Goal: Task Accomplishment & Management: Manage account settings

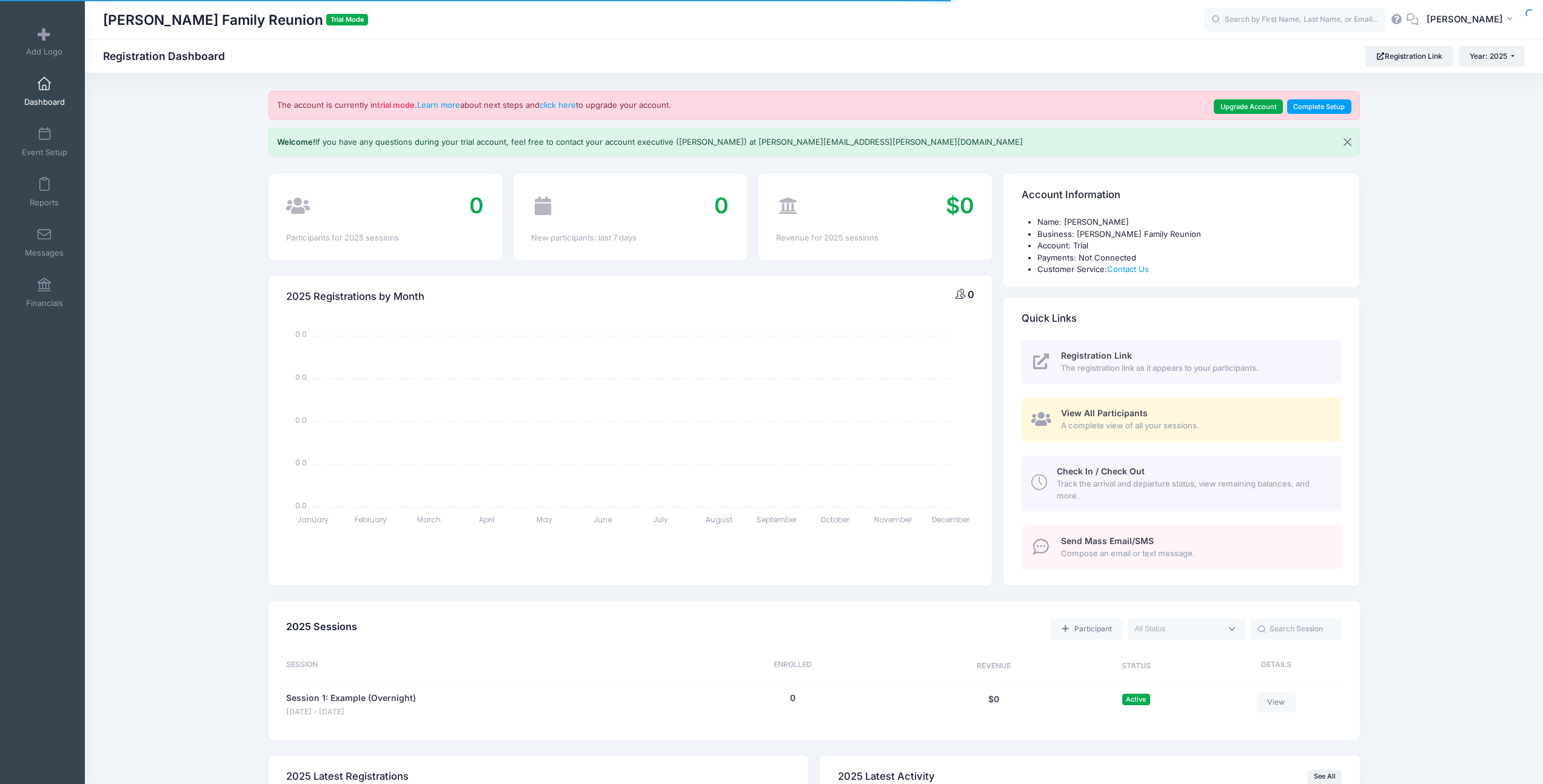
select select
click at [37, 145] on link "Event Setup" at bounding box center [44, 142] width 57 height 42
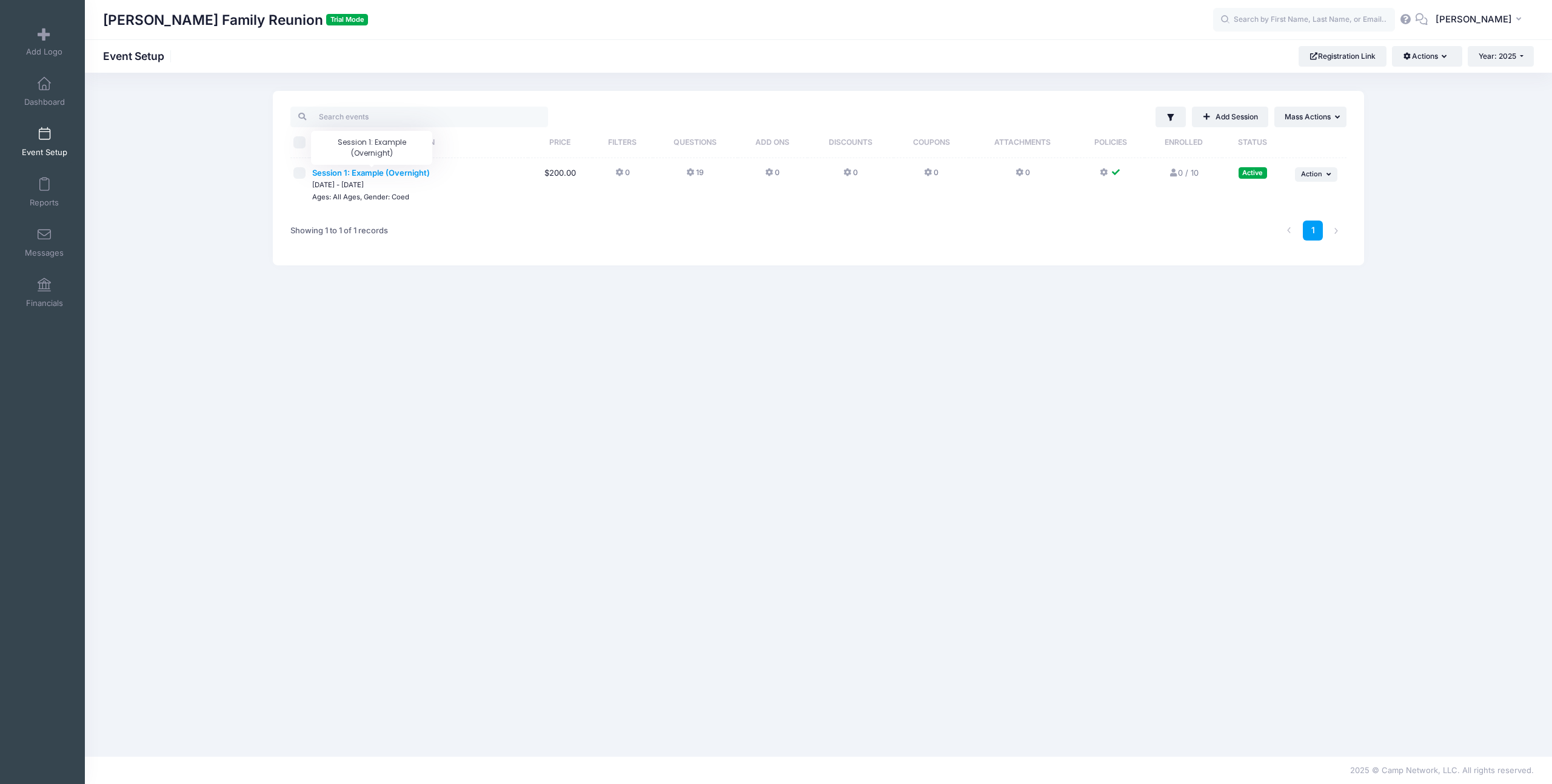
click at [352, 170] on span "Session 1: Example (Overnight)" at bounding box center [370, 172] width 117 height 9
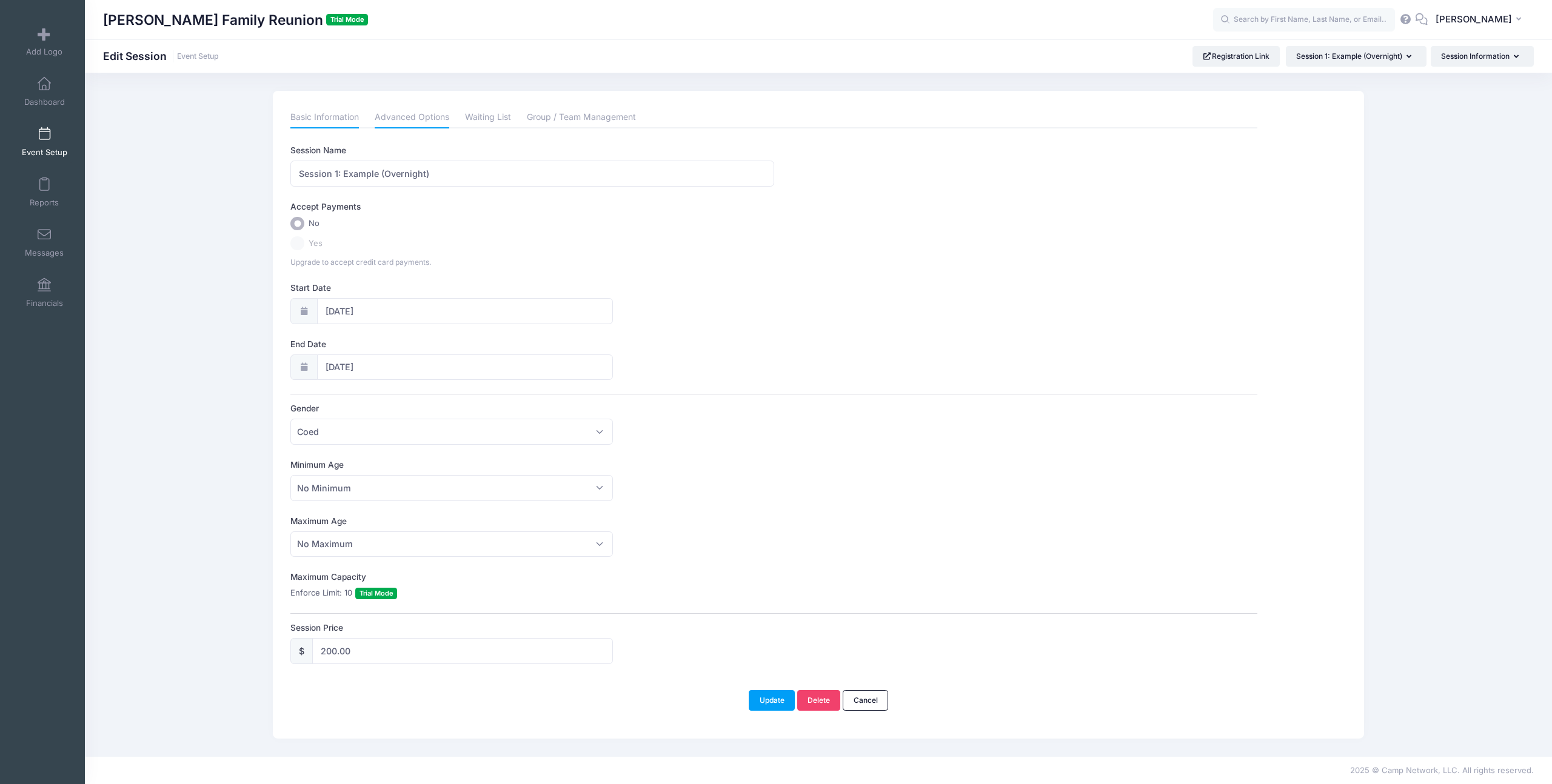
click at [404, 112] on link "Advanced Options" at bounding box center [411, 118] width 75 height 22
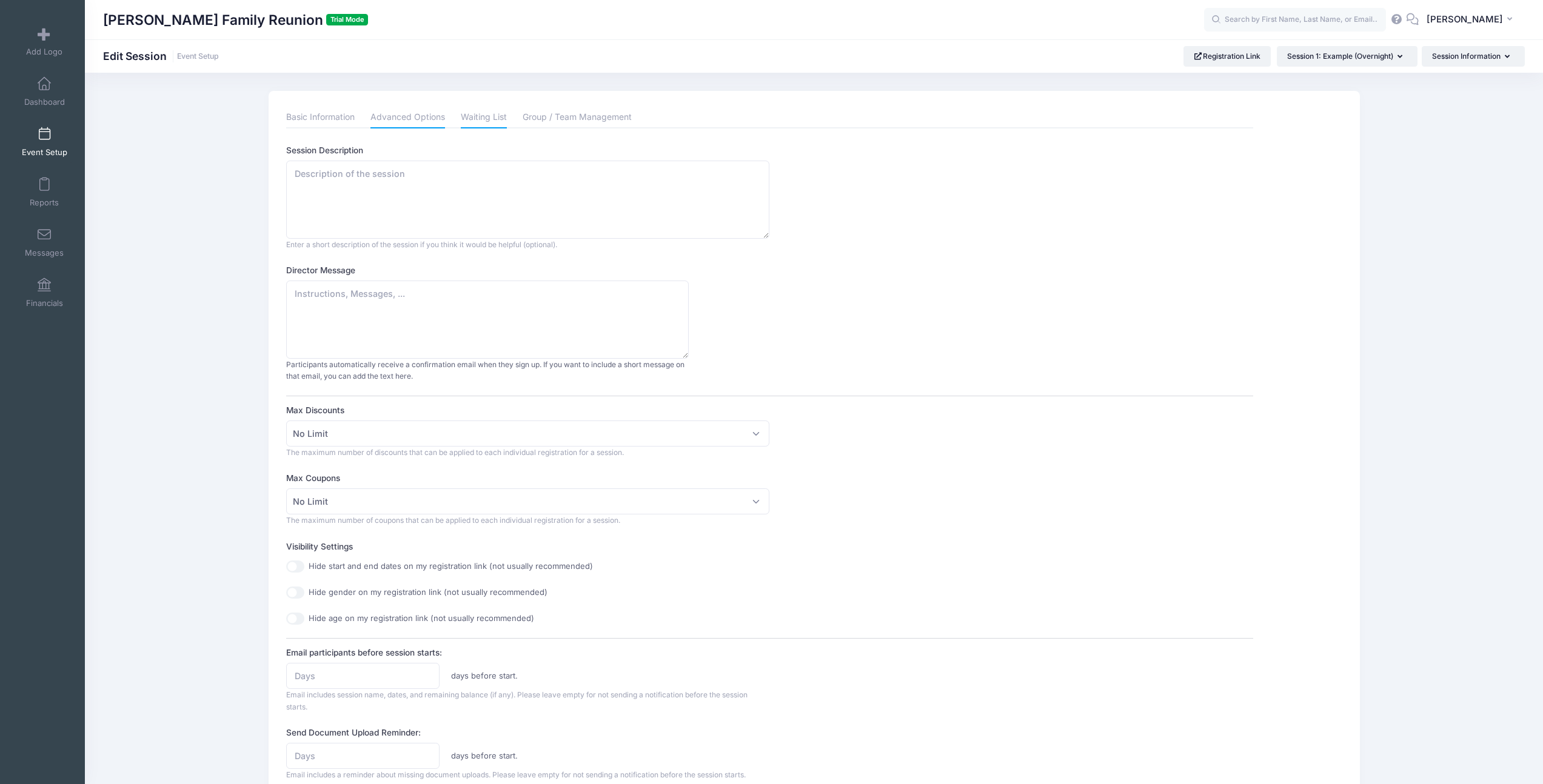
click at [467, 122] on link "Waiting List" at bounding box center [484, 118] width 46 height 22
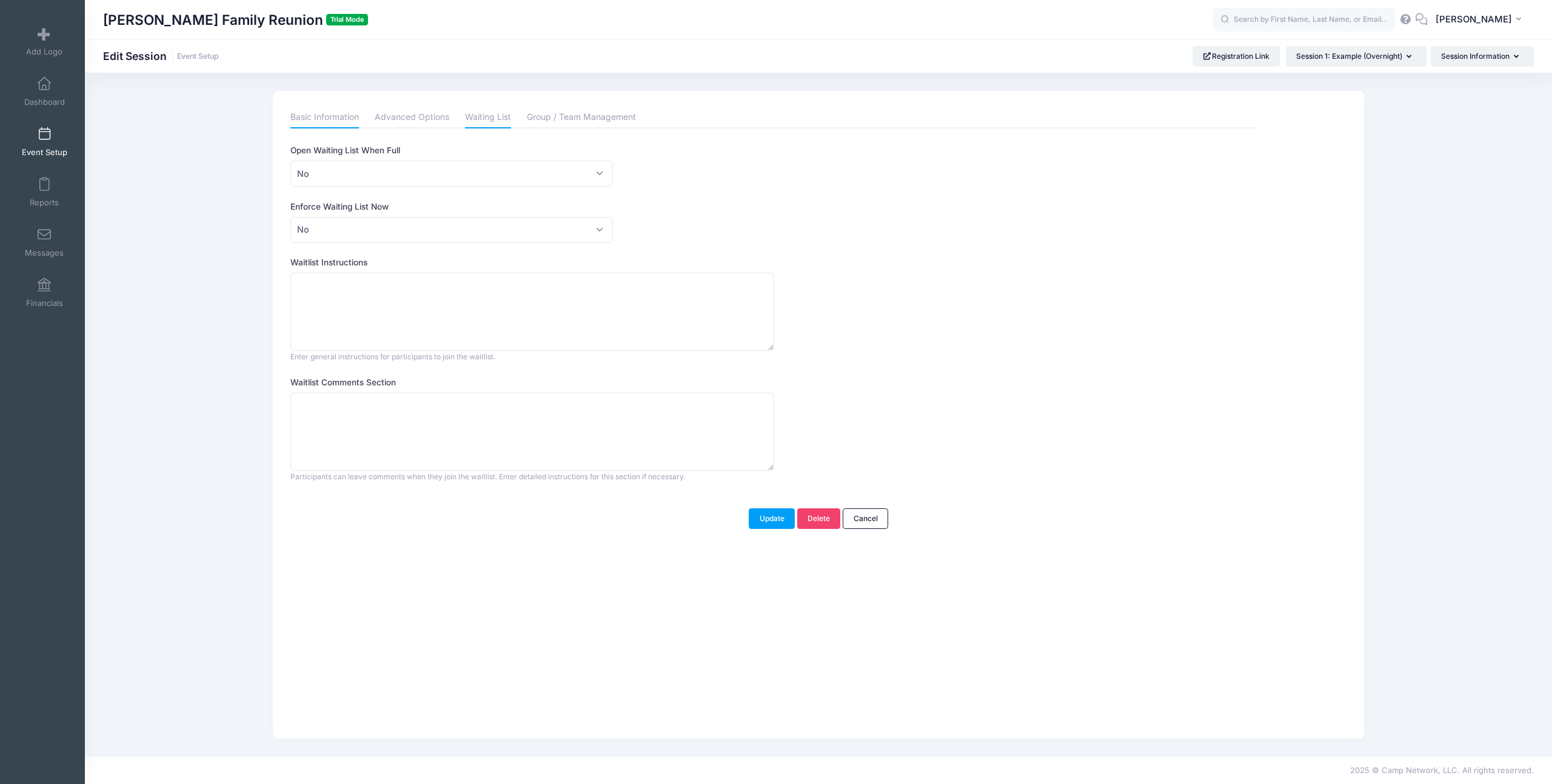
click at [338, 123] on link "Basic Information" at bounding box center [324, 118] width 68 height 22
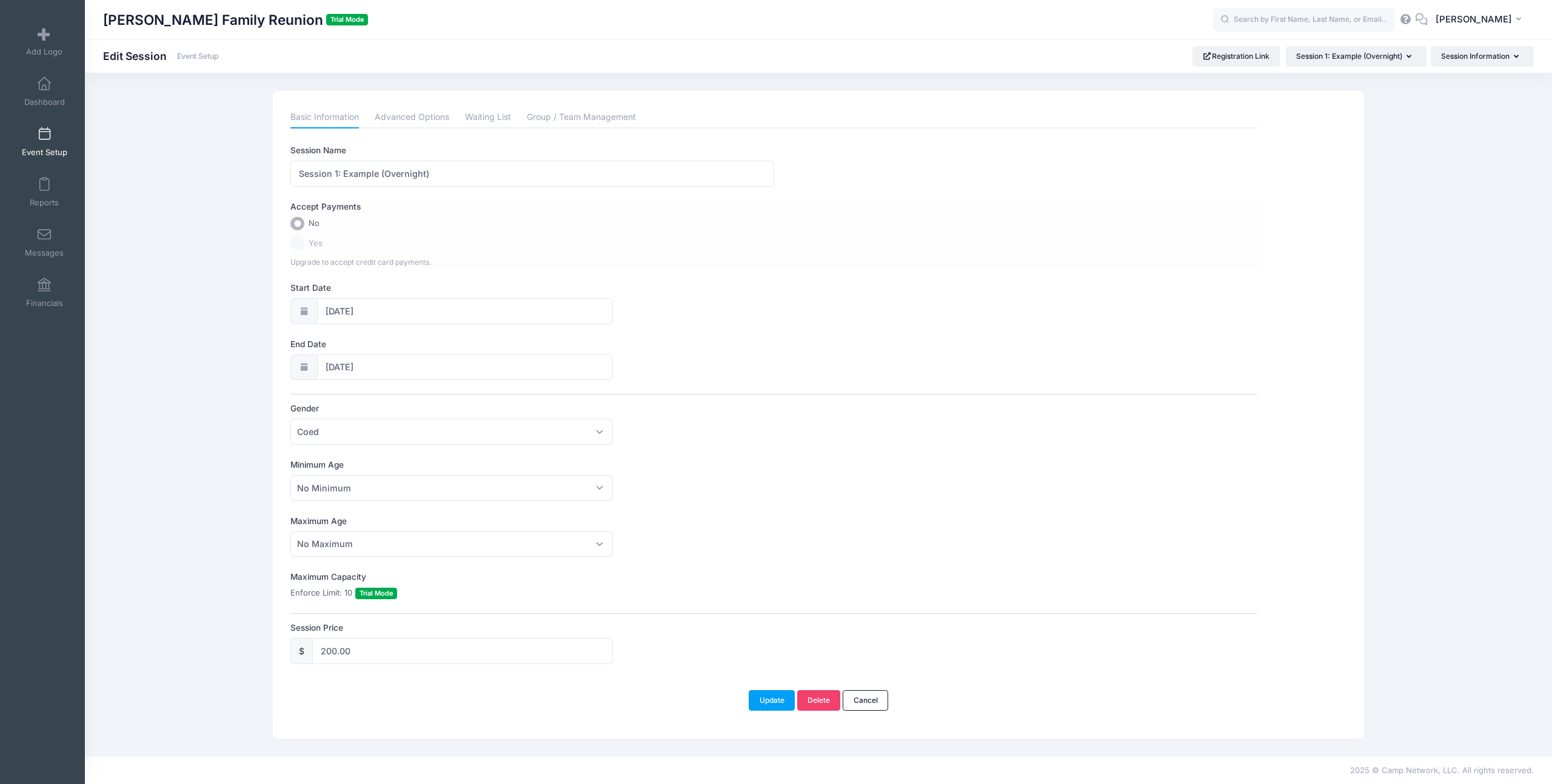
click at [303, 245] on label "Yes" at bounding box center [773, 244] width 967 height 14
click at [294, 243] on label "Yes" at bounding box center [773, 244] width 967 height 14
click at [57, 259] on link "Messages" at bounding box center [44, 242] width 57 height 42
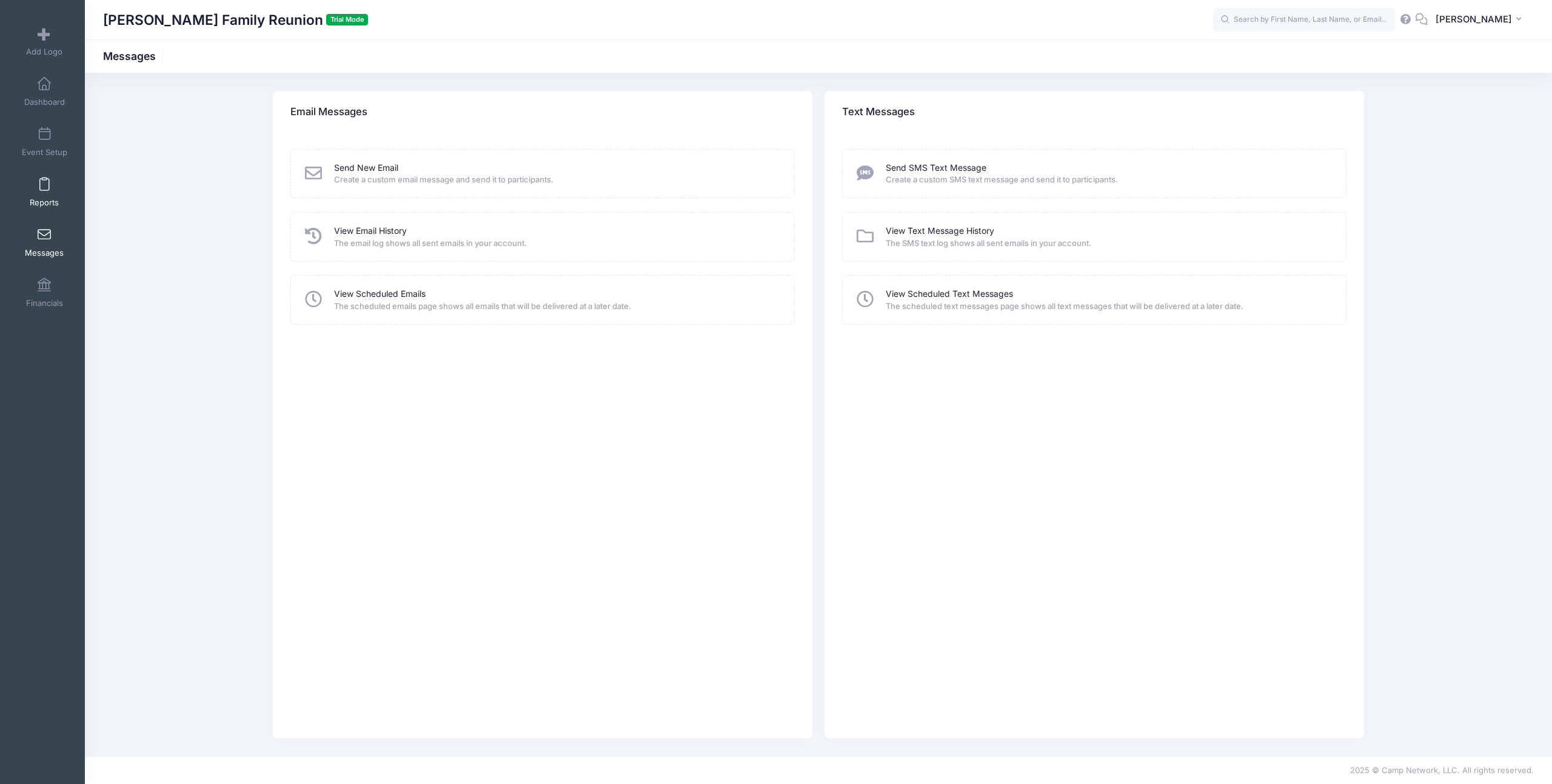
click at [40, 199] on span "Reports" at bounding box center [44, 202] width 29 height 10
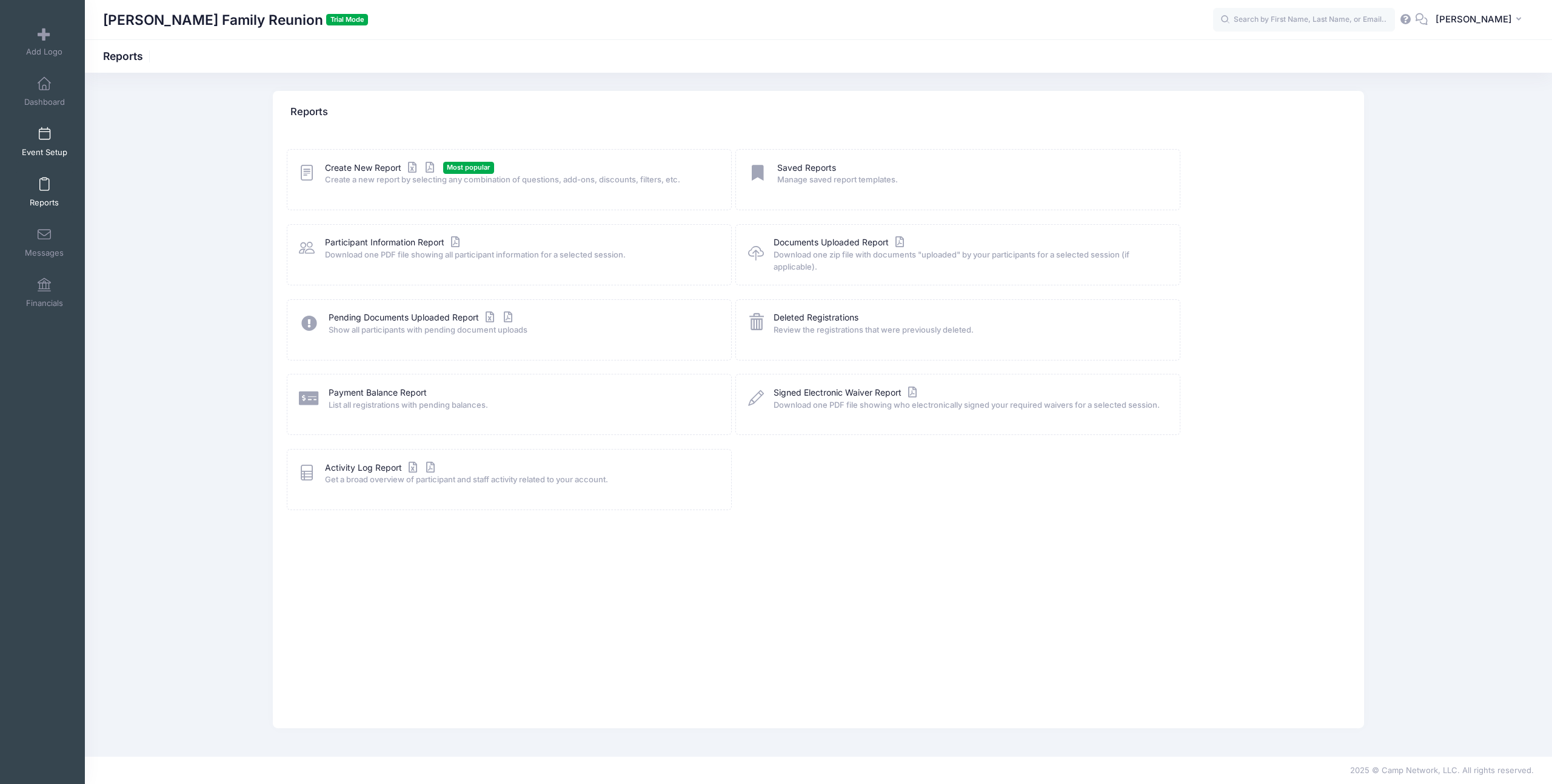
click at [44, 138] on span at bounding box center [44, 134] width 0 height 13
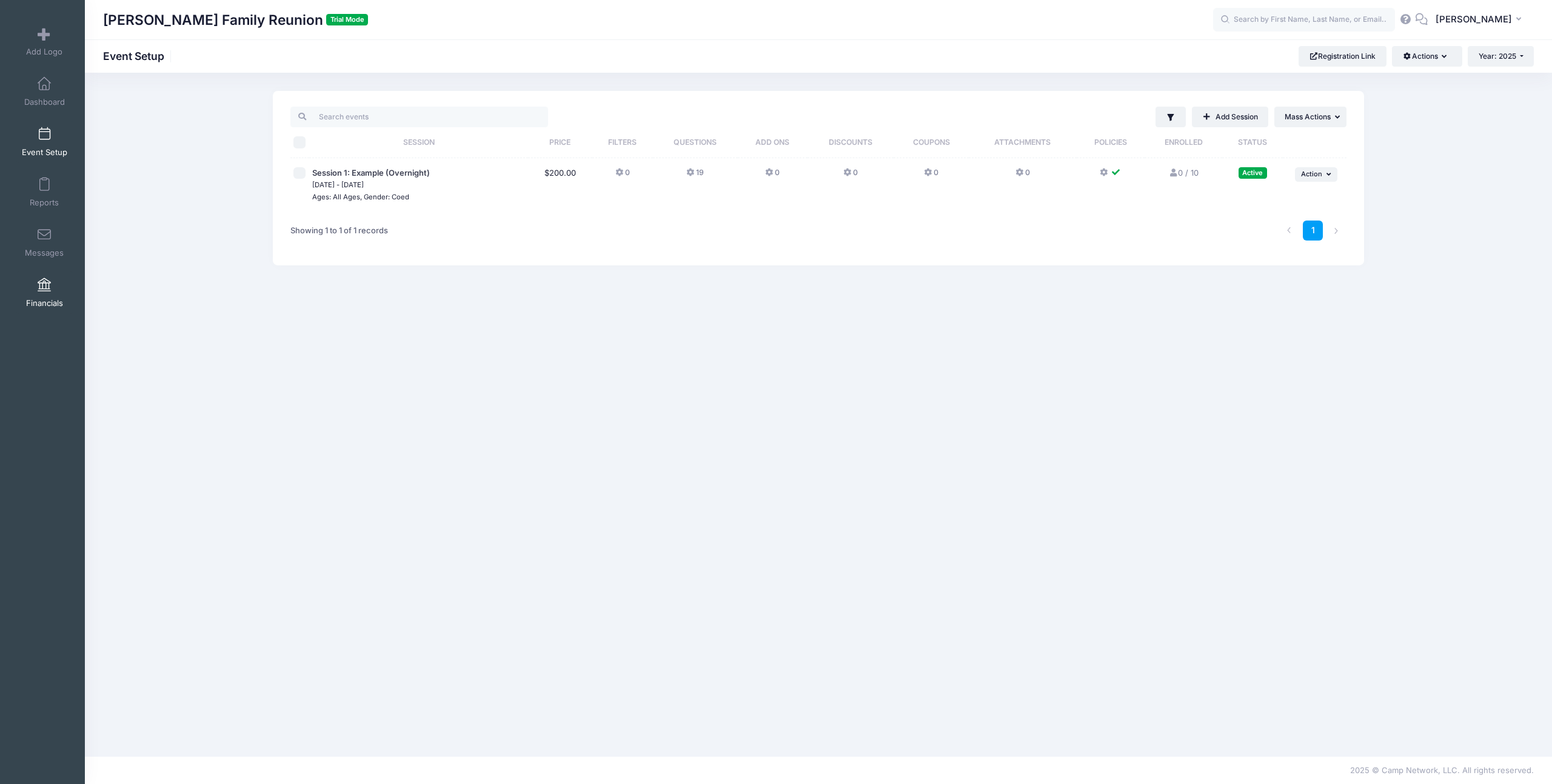
click at [44, 291] on span at bounding box center [44, 285] width 0 height 13
